Goal: Task Accomplishment & Management: Manage account settings

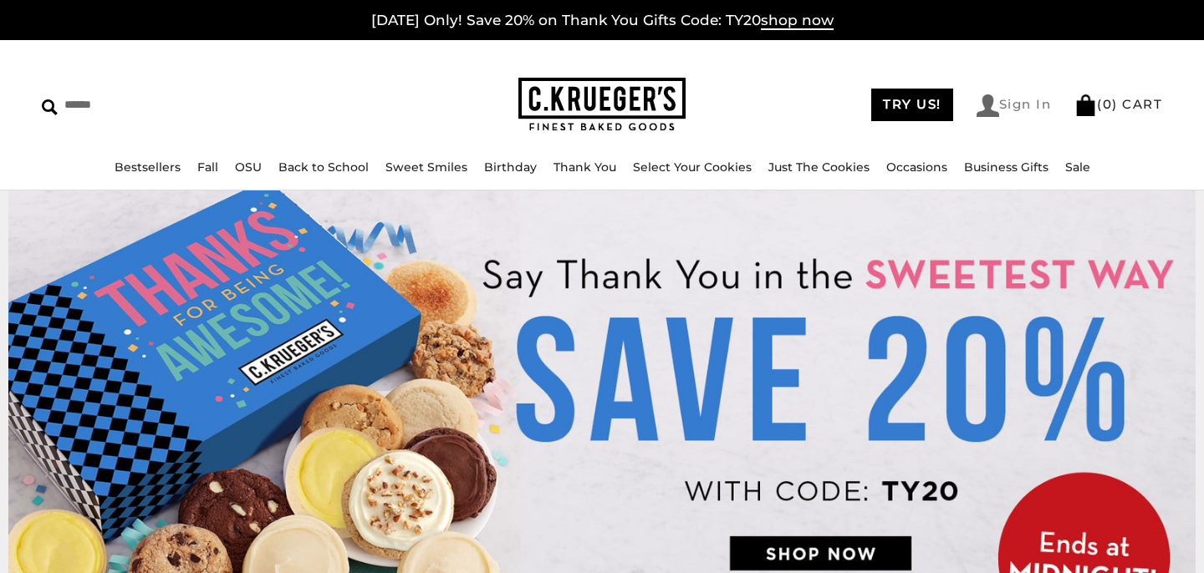
click at [1029, 104] on link "Sign In" at bounding box center [1013, 105] width 75 height 23
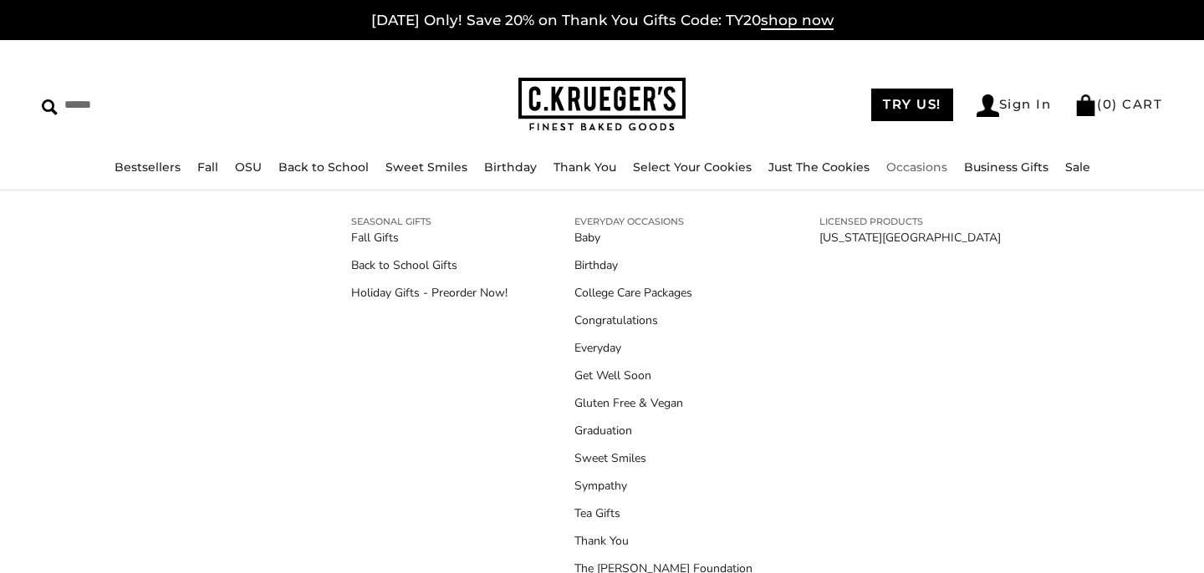
scroll to position [43, 0]
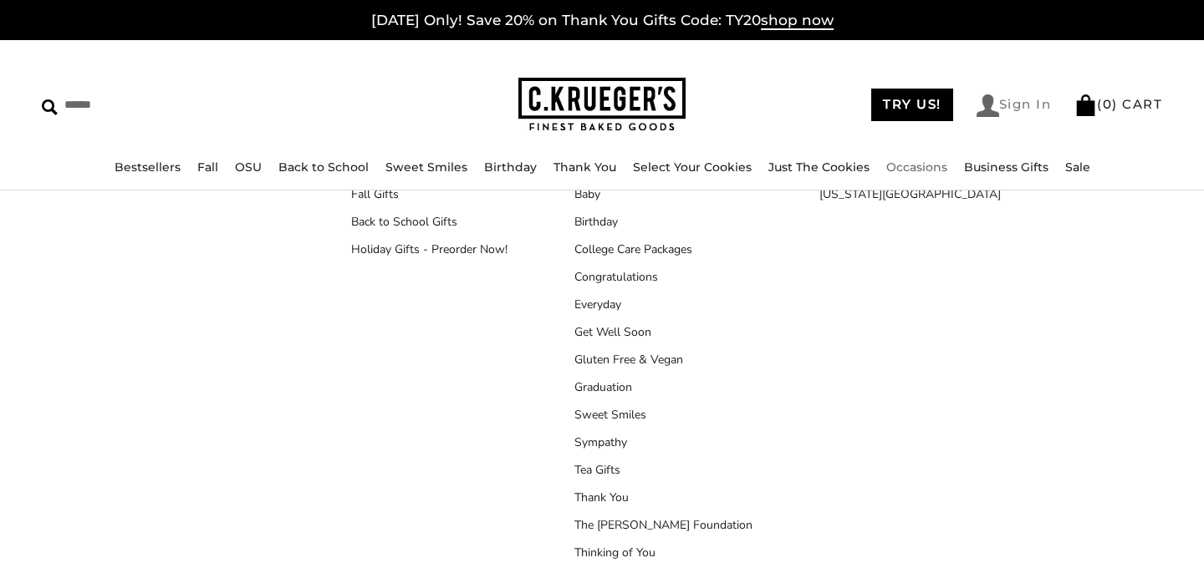
type input "**********"
click at [1020, 101] on link "Sign In" at bounding box center [1013, 105] width 75 height 23
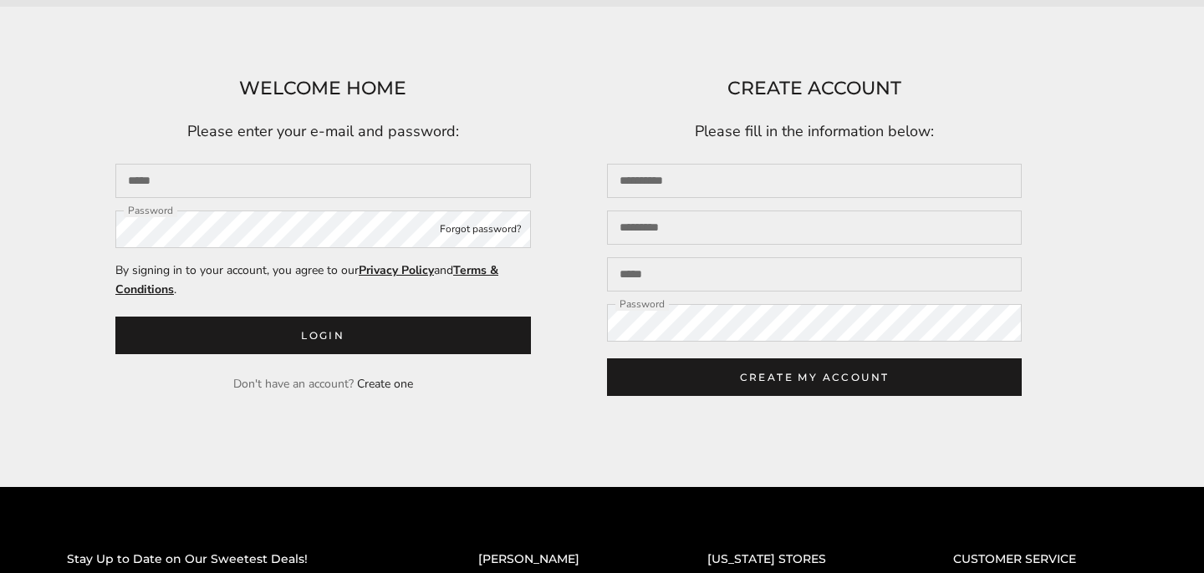
scroll to position [223, 0]
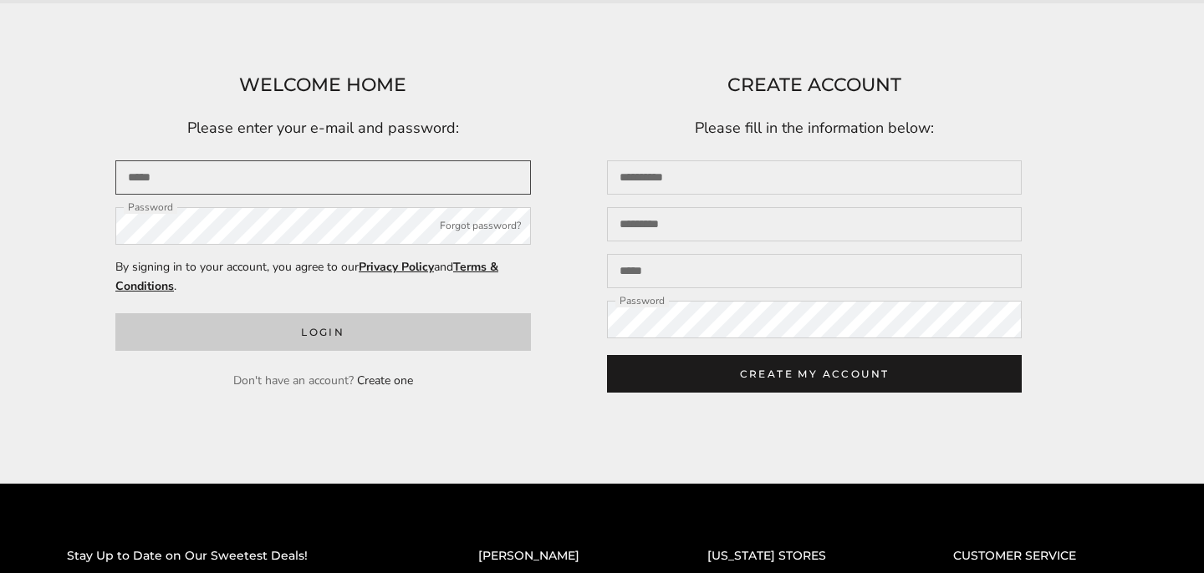
type input "**********"
click at [456, 341] on button "Login" at bounding box center [322, 332] width 415 height 38
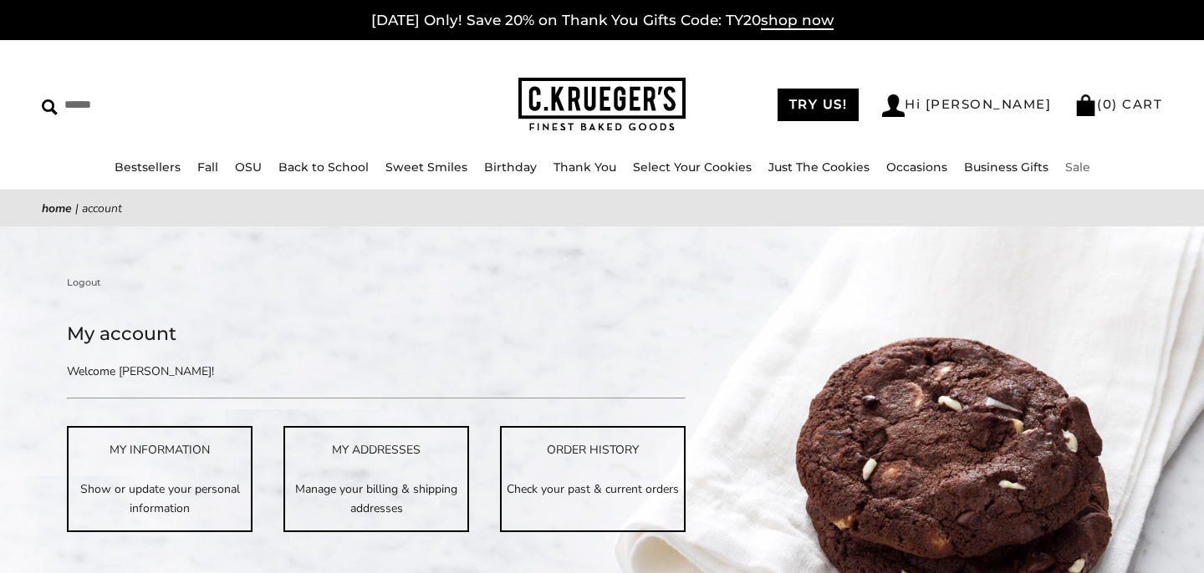
click at [1067, 171] on link "Sale" at bounding box center [1077, 167] width 25 height 15
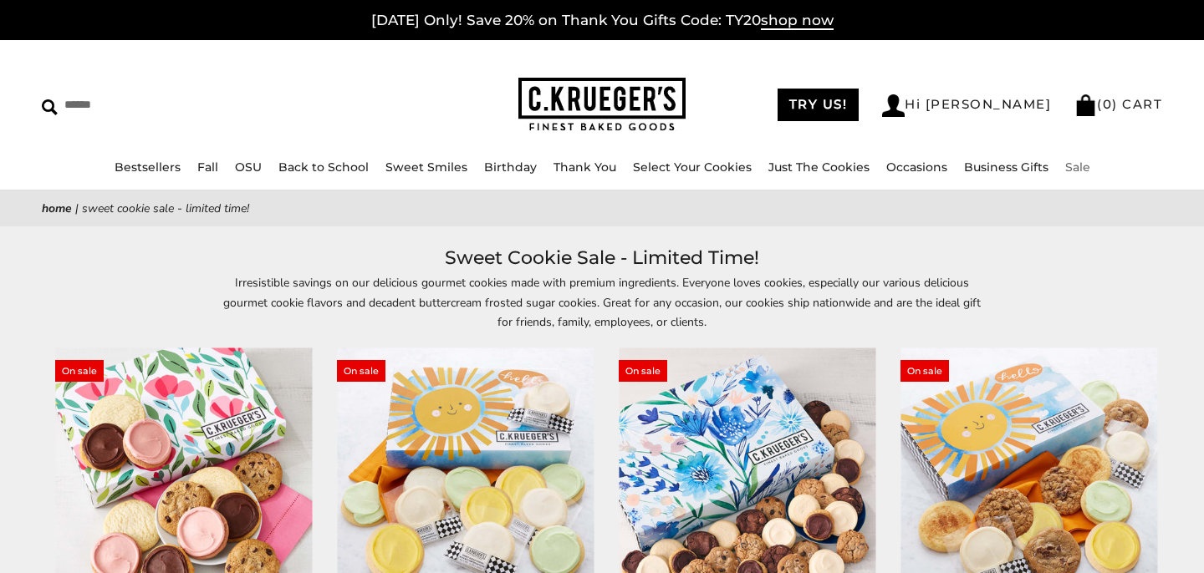
click at [1067, 173] on link "Sale" at bounding box center [1077, 167] width 25 height 15
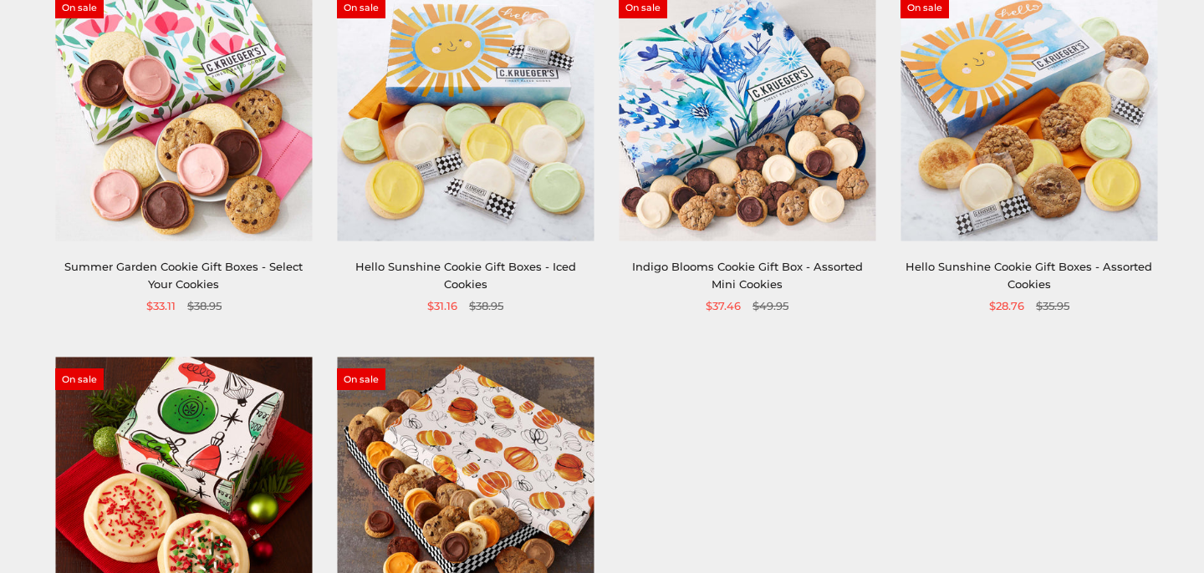
scroll to position [363, 0]
click at [751, 242] on div "On sale Indigo Blooms Cookie Gift Box - Assorted Mini Cookies $37.46 $49.95" at bounding box center [747, 151] width 257 height 330
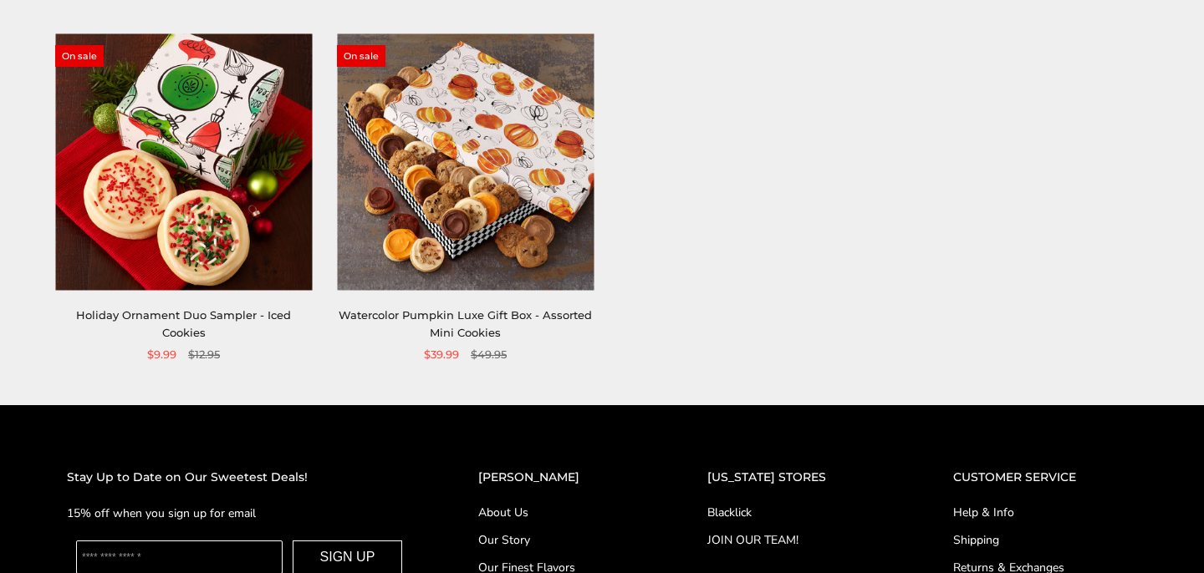
scroll to position [700, 0]
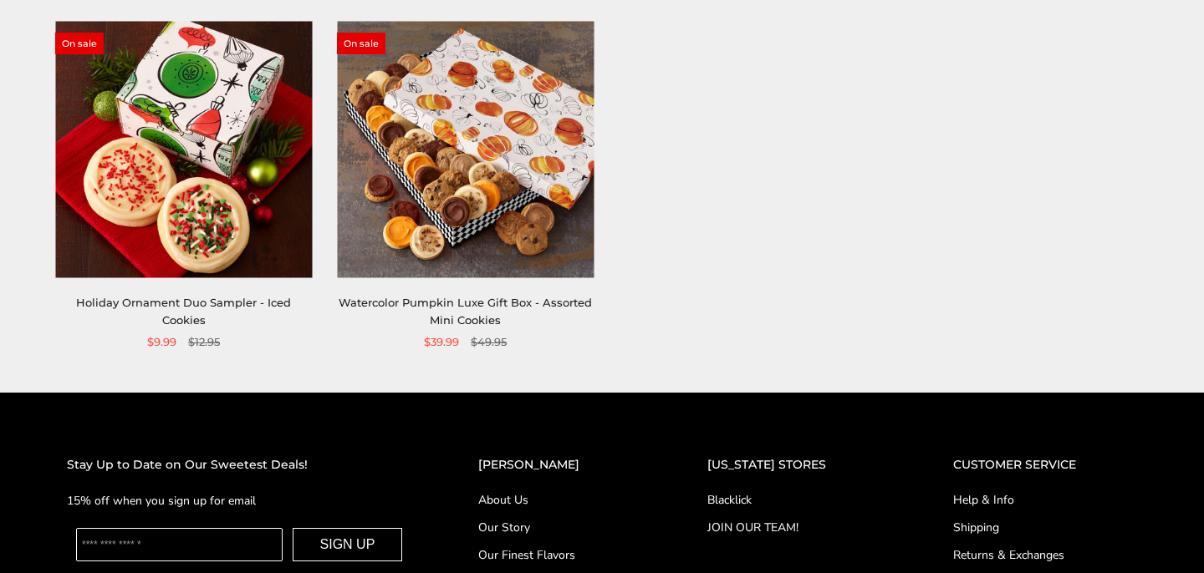
click at [488, 176] on img at bounding box center [465, 149] width 257 height 257
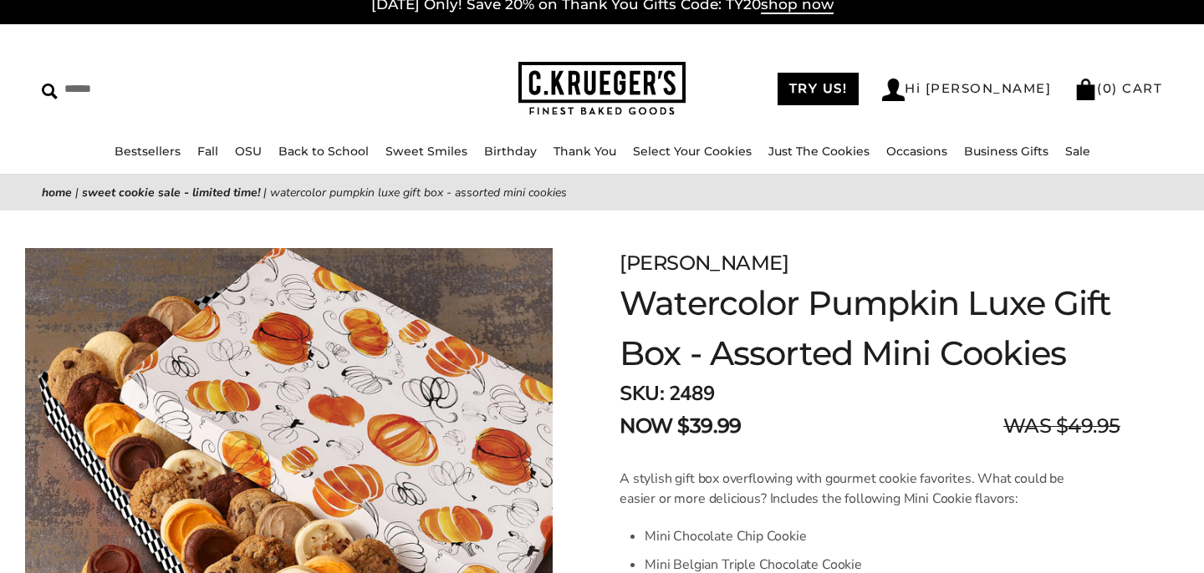
scroll to position [9, 0]
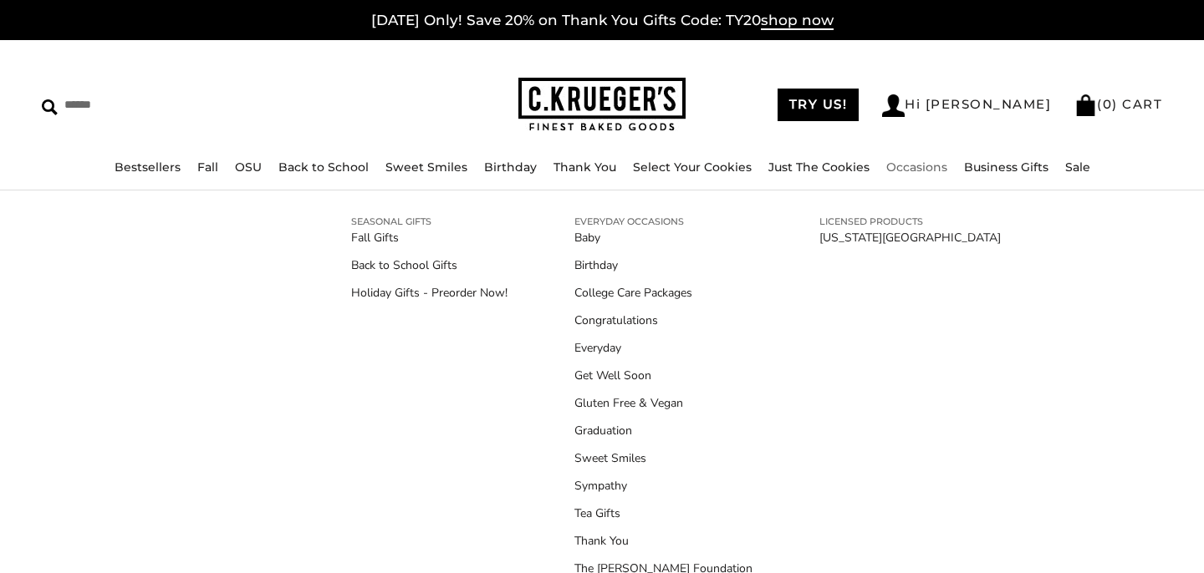
click at [916, 167] on link "Occasions" at bounding box center [916, 167] width 61 height 15
click at [921, 165] on link "Occasions" at bounding box center [916, 167] width 61 height 15
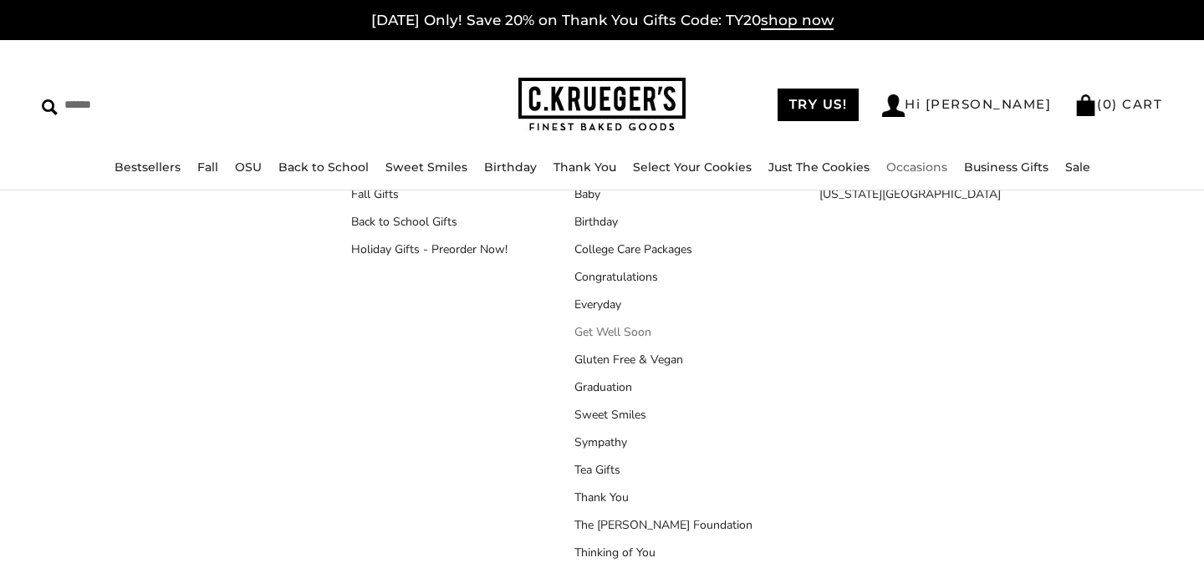
click at [618, 337] on link "Get Well Soon" at bounding box center [663, 333] width 178 height 18
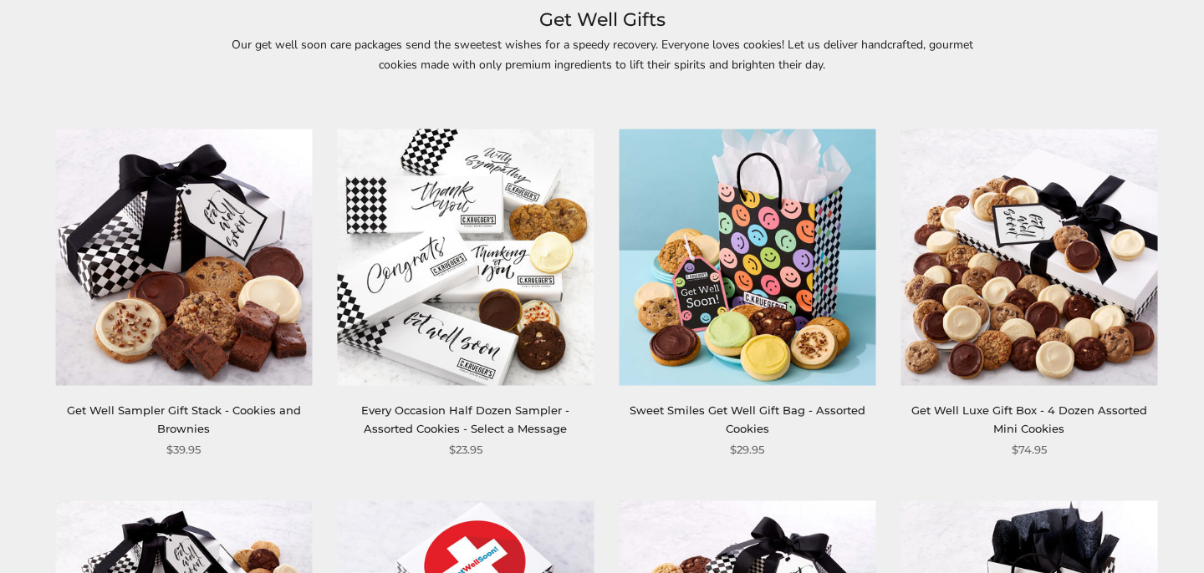
scroll to position [241, 0]
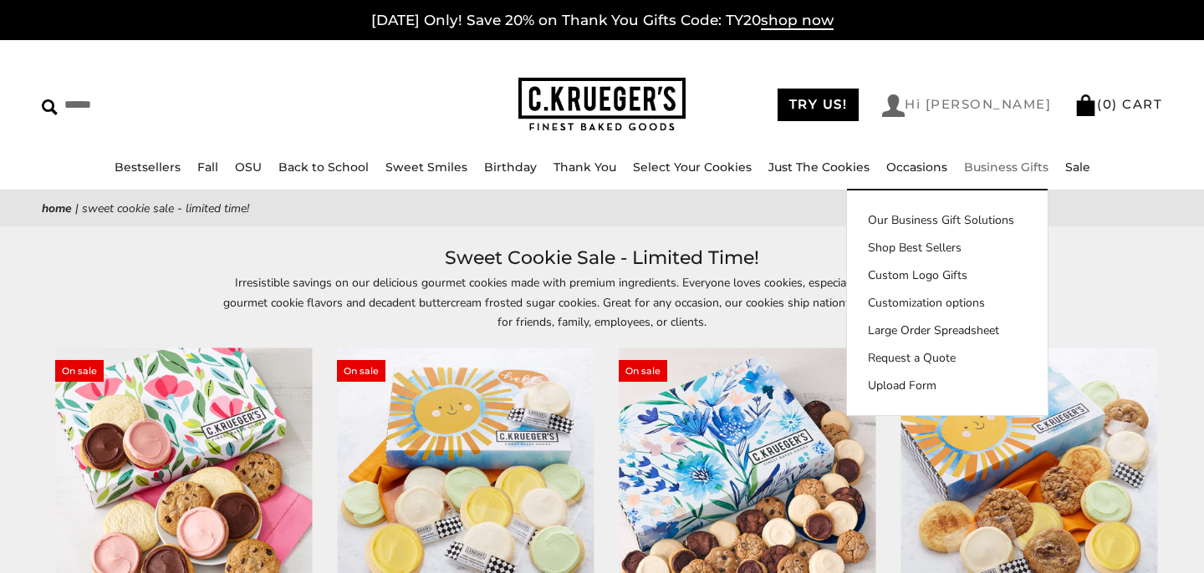
click at [996, 102] on link "Hi [PERSON_NAME]" at bounding box center [966, 105] width 169 height 23
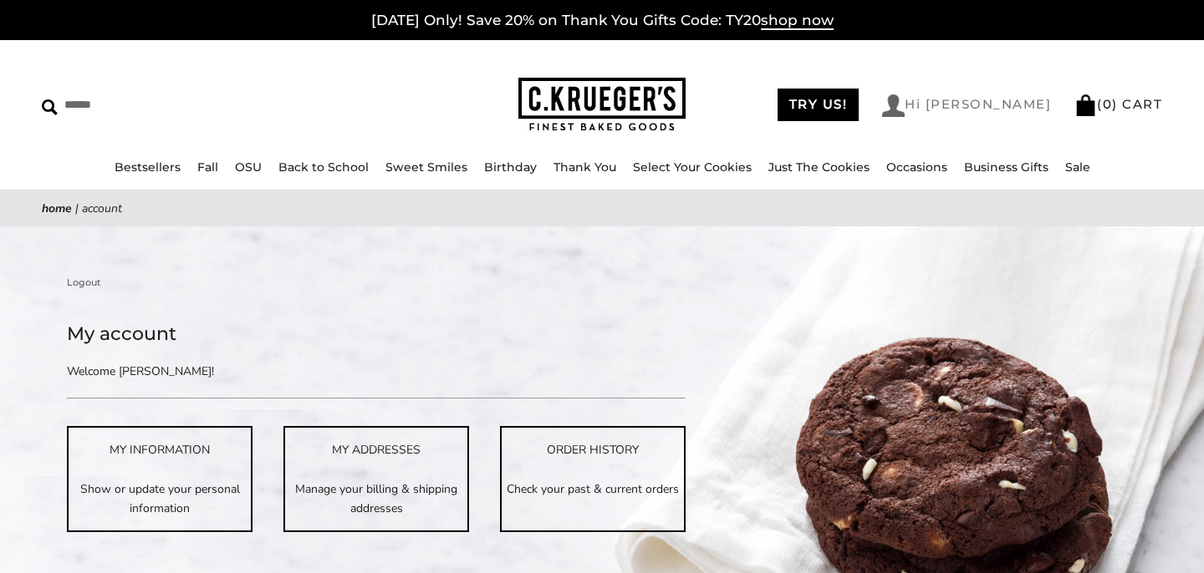
click at [966, 105] on link "Hi [PERSON_NAME]" at bounding box center [966, 105] width 169 height 23
click at [1009, 99] on link "Hi [PERSON_NAME]" at bounding box center [966, 105] width 169 height 23
click at [904, 108] on img at bounding box center [893, 105] width 23 height 23
click at [1021, 114] on link "Hi [PERSON_NAME]" at bounding box center [966, 105] width 169 height 23
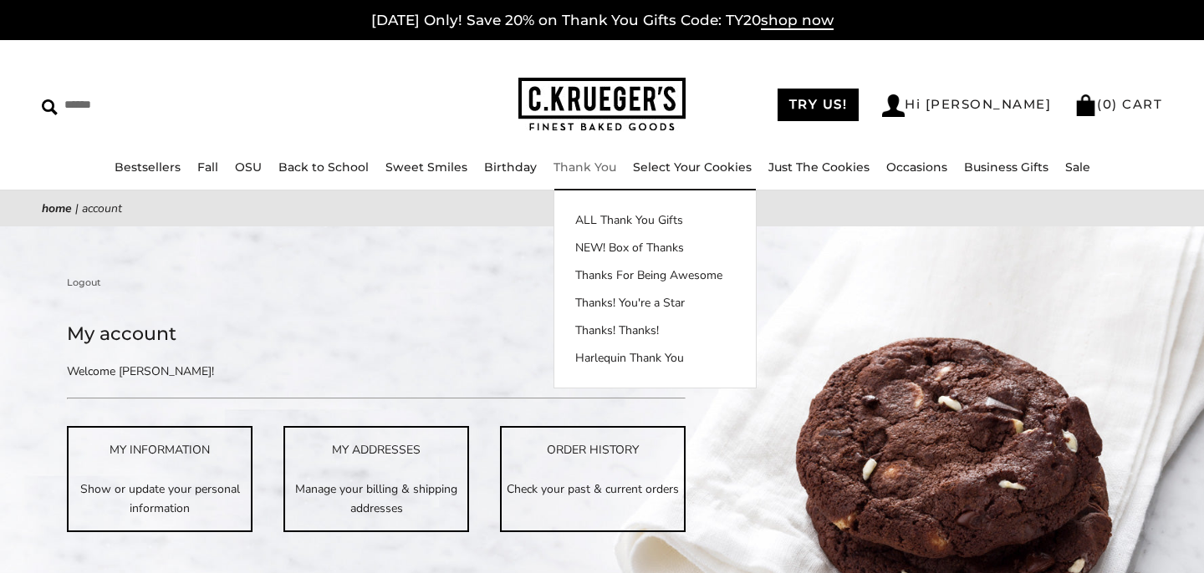
click at [595, 163] on link "Thank You" at bounding box center [584, 167] width 63 height 15
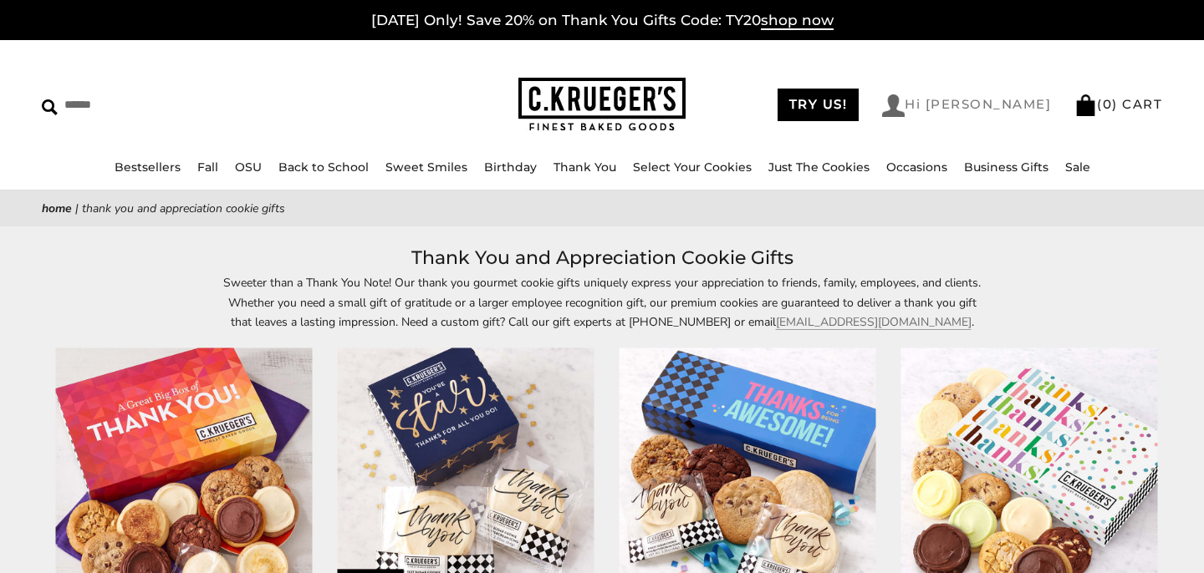
click at [904, 97] on img at bounding box center [893, 105] width 23 height 23
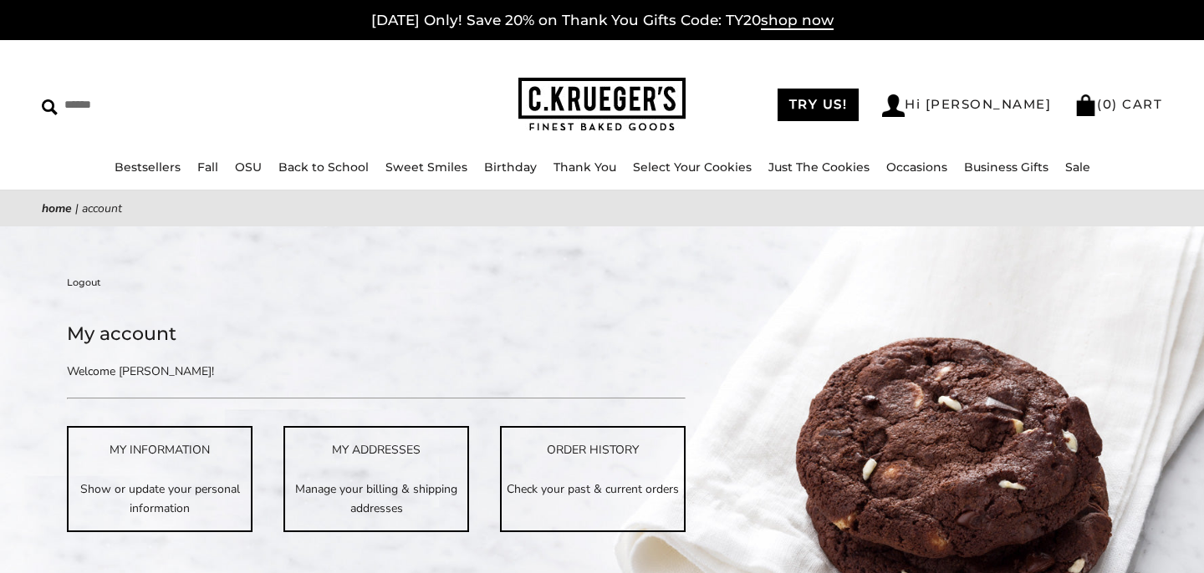
click at [94, 284] on link "Logout" at bounding box center [84, 282] width 34 height 15
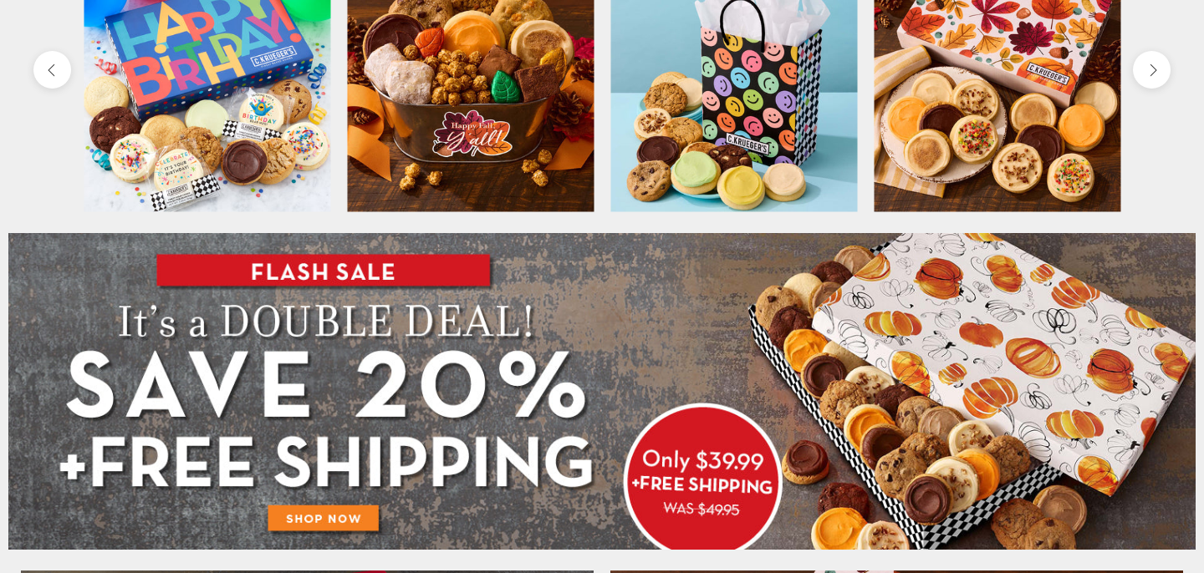
scroll to position [701, 0]
